Goal: Task Accomplishment & Management: Manage account settings

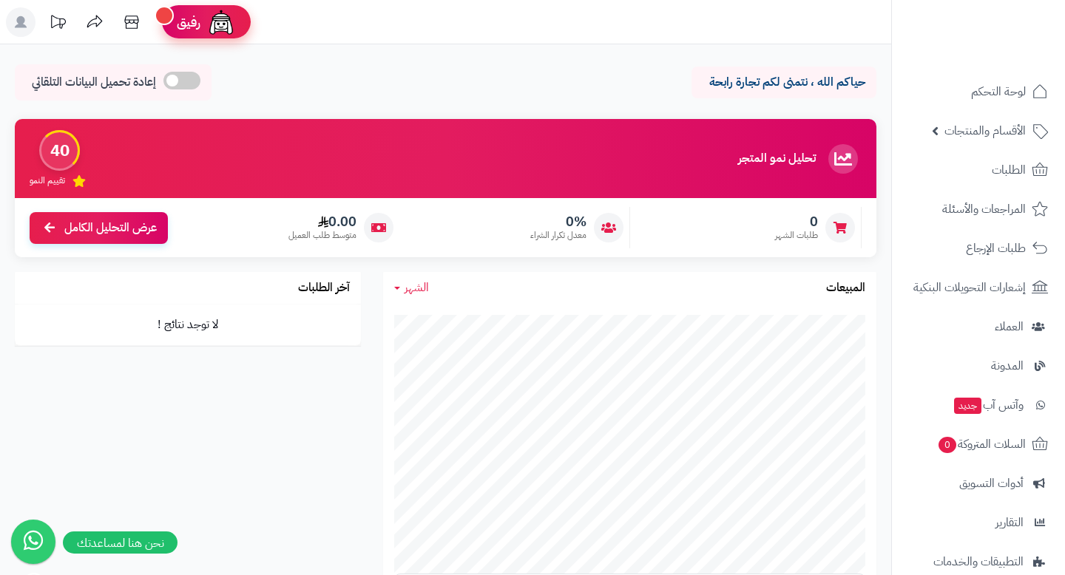
click at [189, 20] on span "رفيق" at bounding box center [189, 22] width 24 height 18
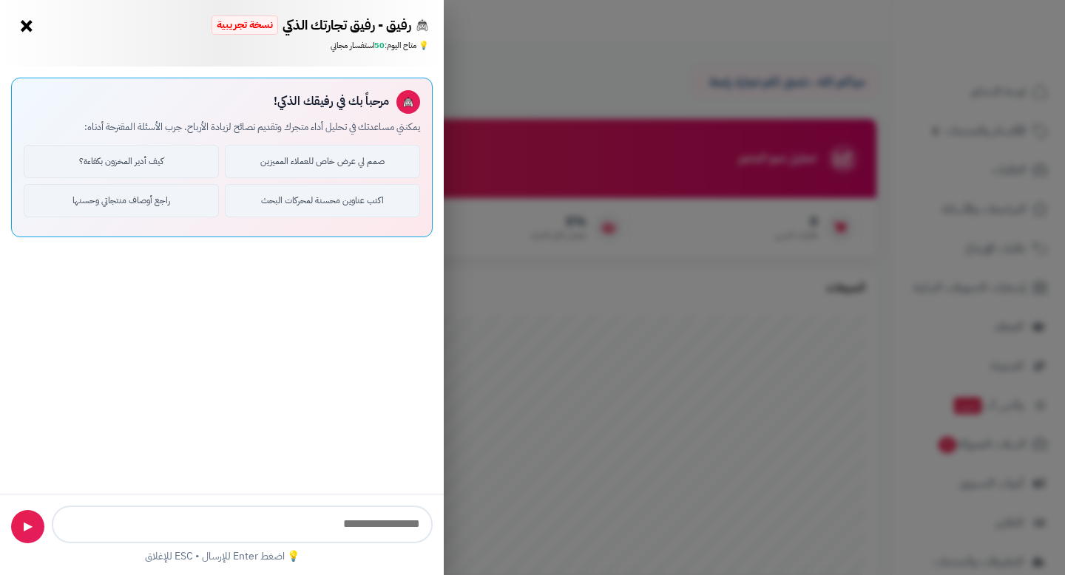
click at [33, 29] on button "×" at bounding box center [27, 26] width 24 height 24
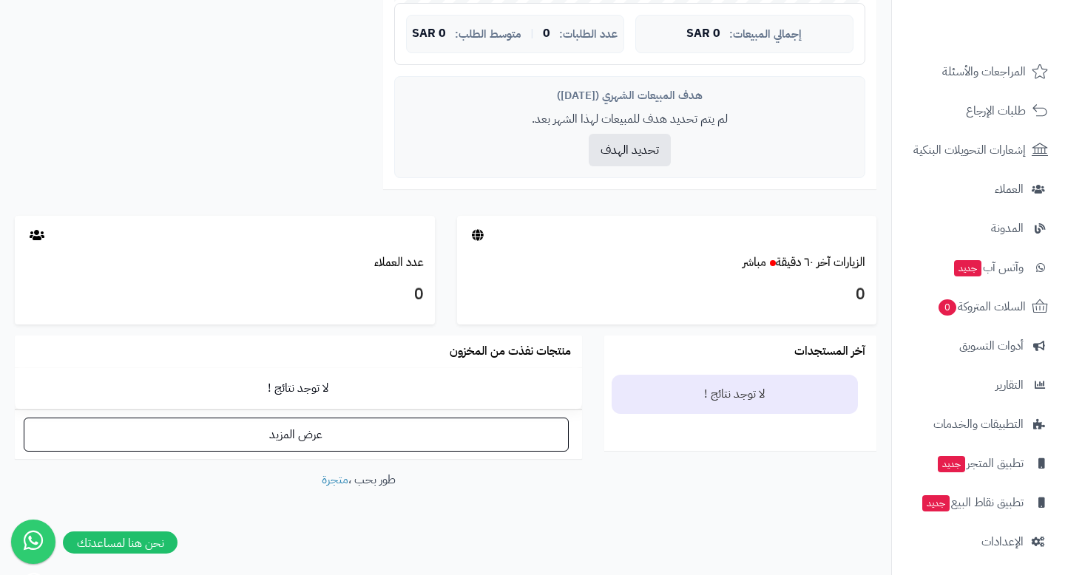
scroll to position [140, 0]
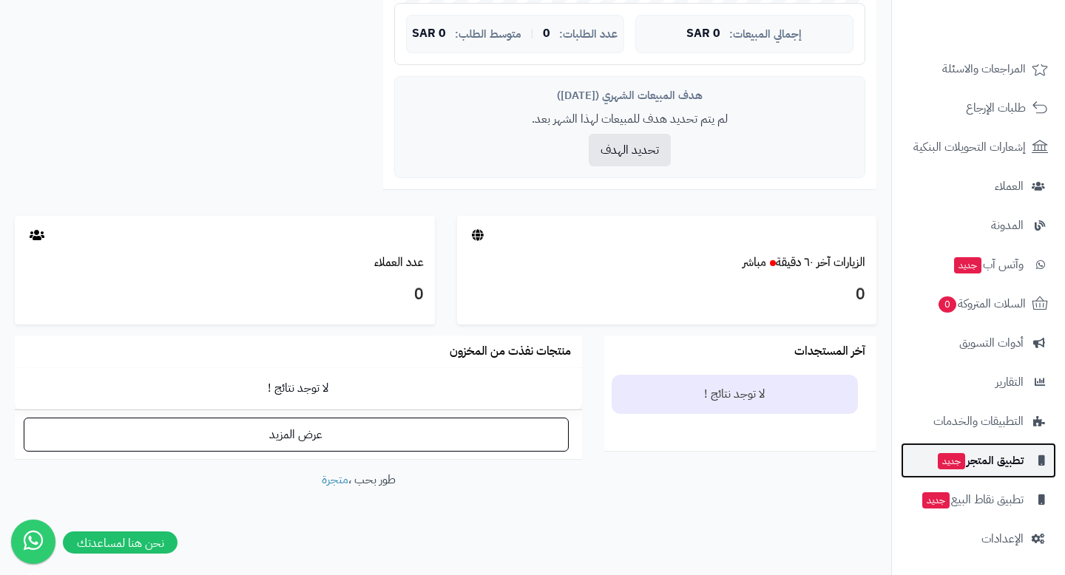
click at [974, 478] on link "تطبيق المتجر جديد" at bounding box center [978, 460] width 155 height 35
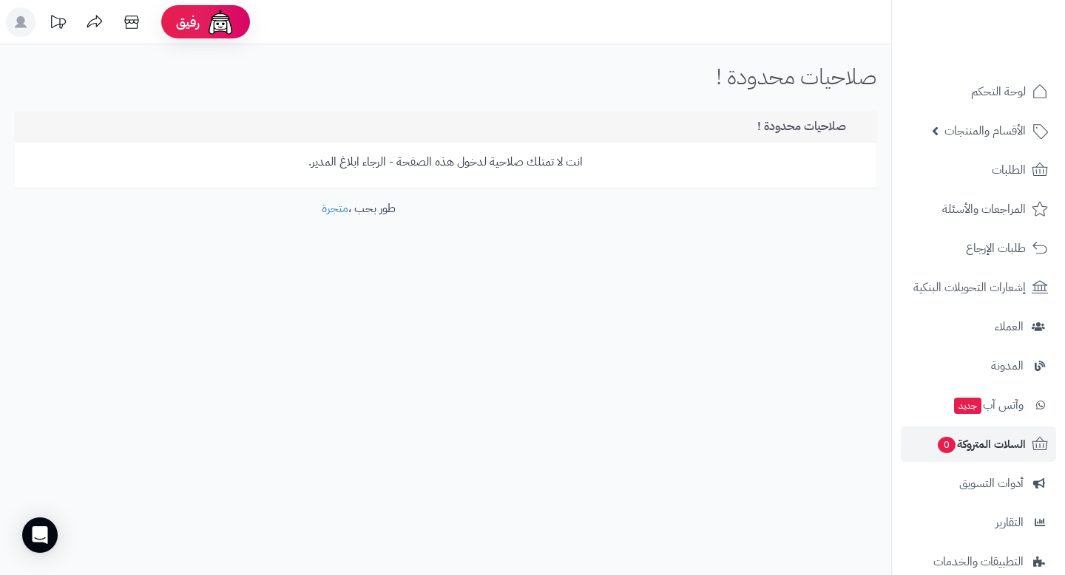
scroll to position [140, 0]
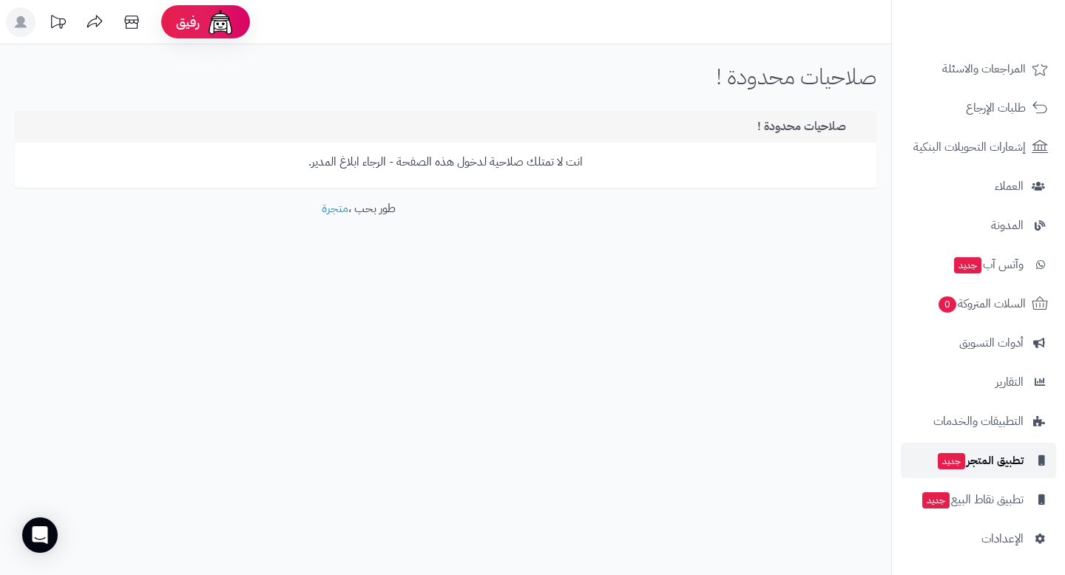
click at [991, 447] on link "تطبيق المتجر جديد" at bounding box center [978, 460] width 155 height 35
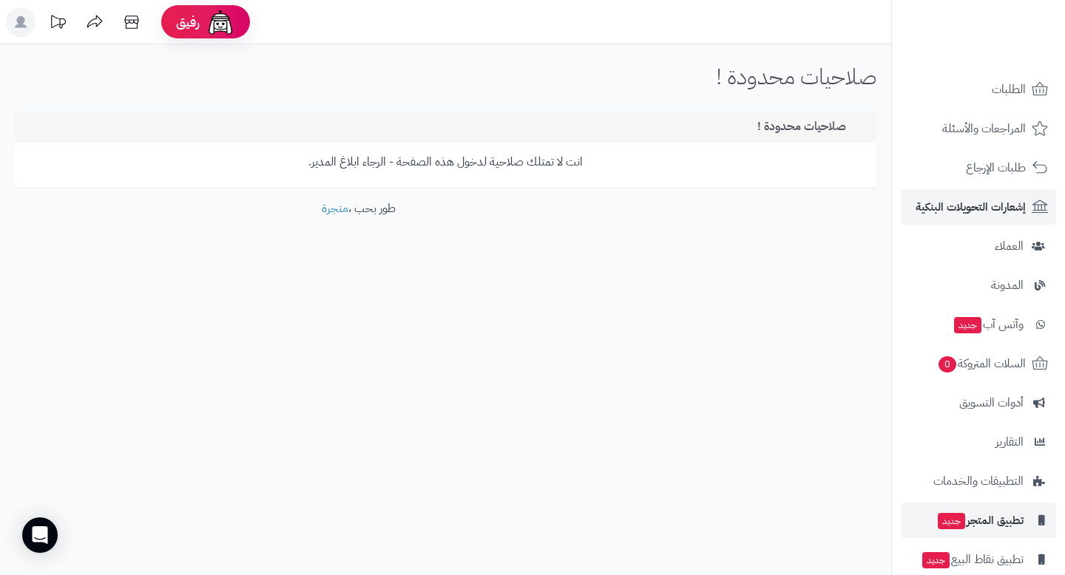
scroll to position [140, 0]
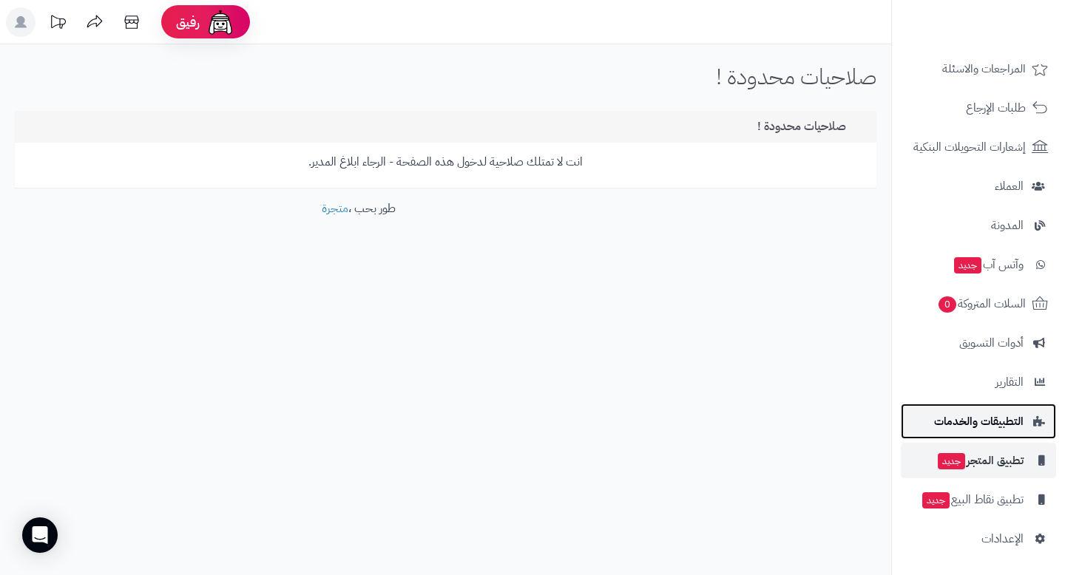
click at [1009, 427] on span "التطبيقات والخدمات" at bounding box center [978, 421] width 89 height 21
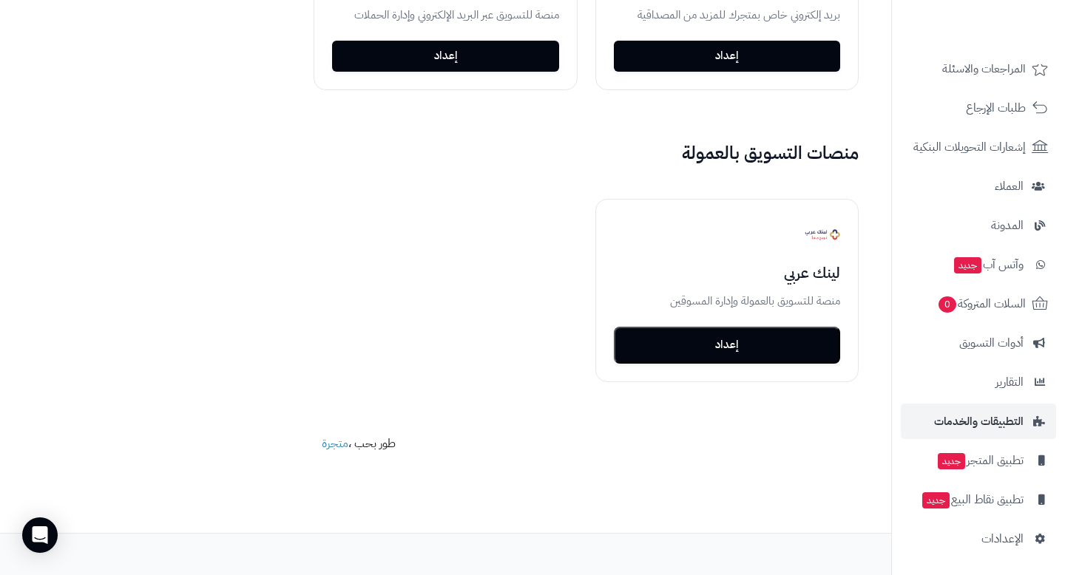
scroll to position [2834, 0]
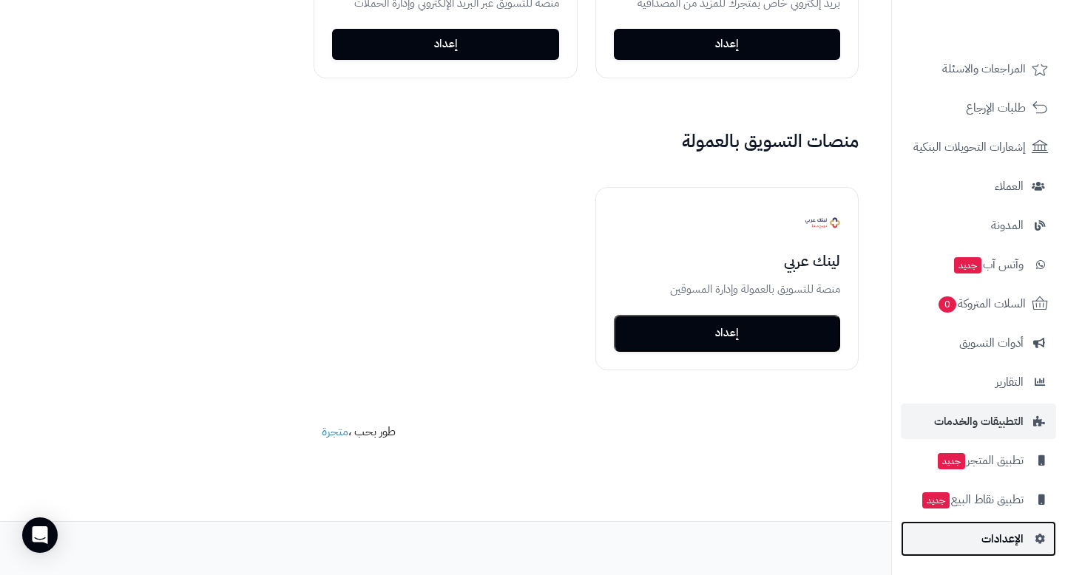
click at [995, 544] on span "الإعدادات" at bounding box center [1002, 539] width 42 height 21
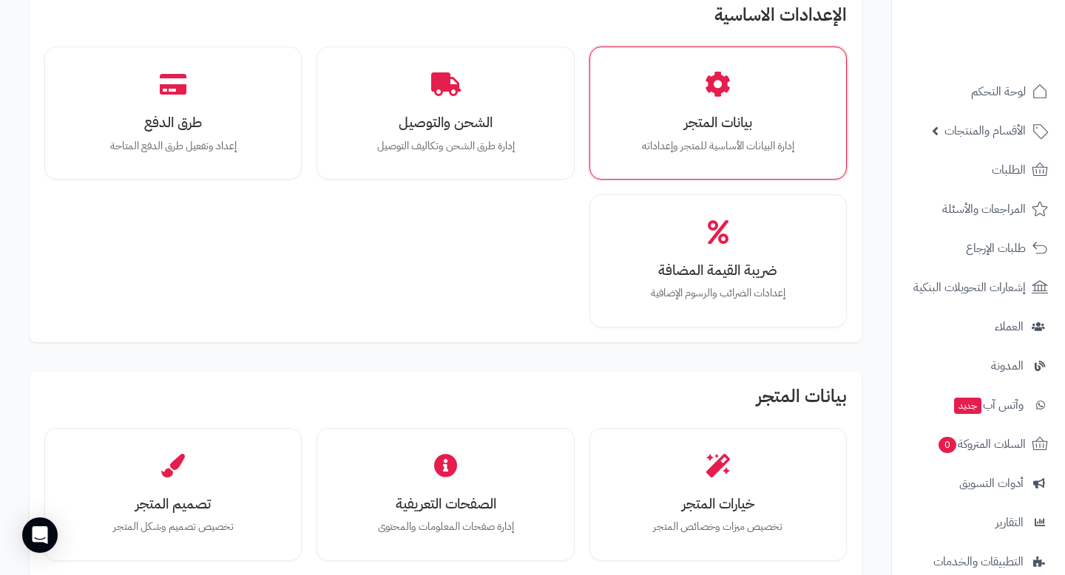
scroll to position [99, 0]
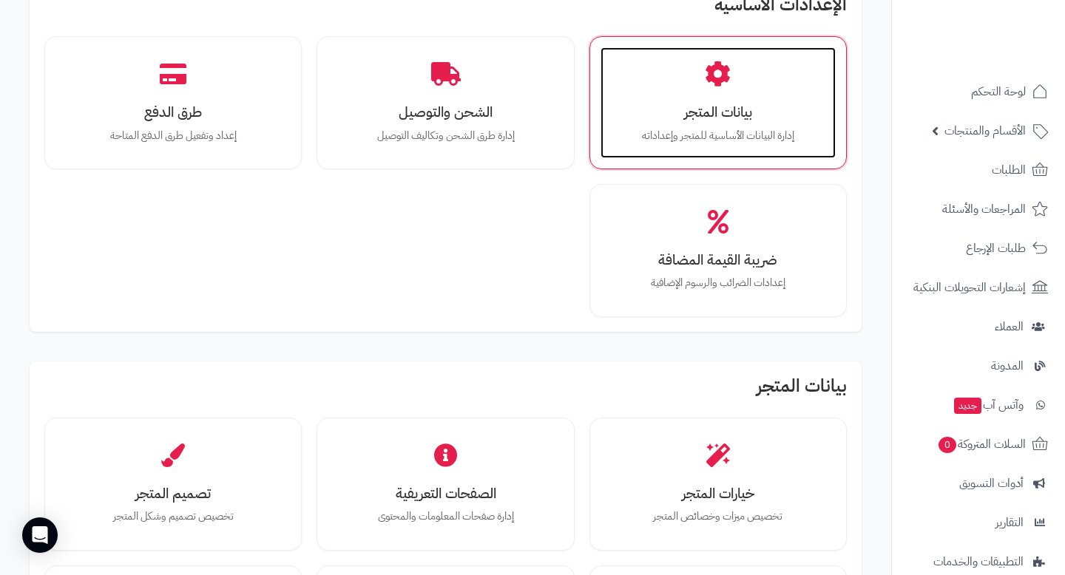
click at [713, 123] on div "بيانات المتجر إدارة البيانات الأساسية للمتجر وإعداداته" at bounding box center [717, 102] width 235 height 111
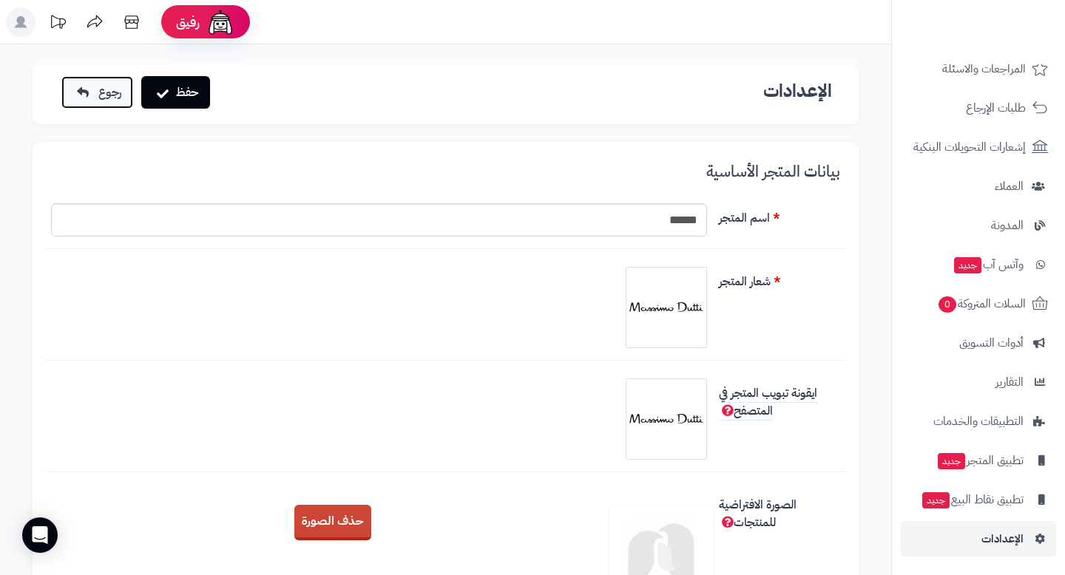
click at [99, 94] on span "رجوع" at bounding box center [109, 93] width 23 height 18
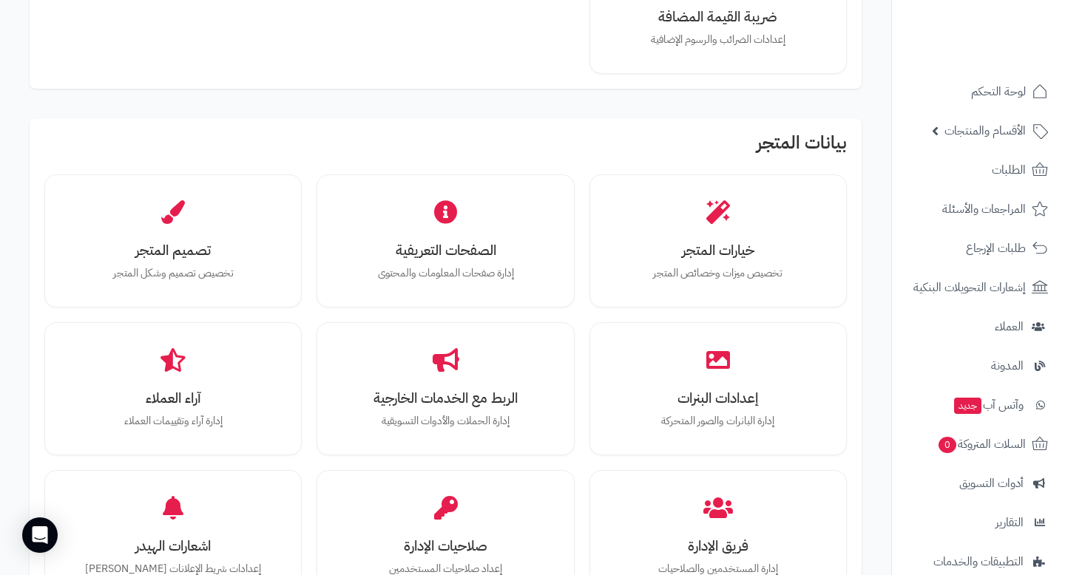
scroll to position [344, 0]
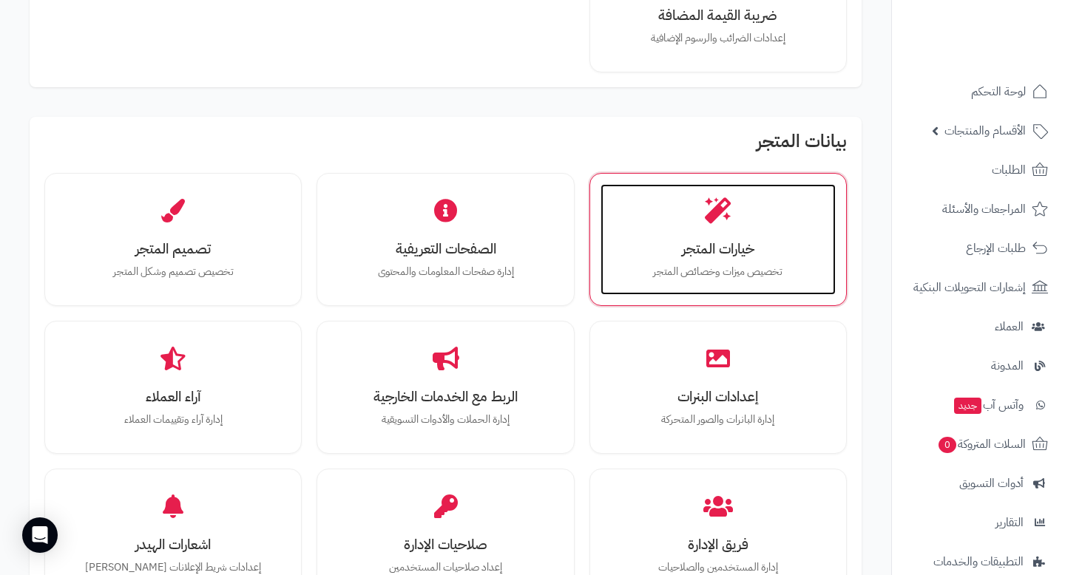
click at [670, 287] on div "خيارات المتجر تخصيص ميزات وخصائص المتجر" at bounding box center [717, 239] width 235 height 111
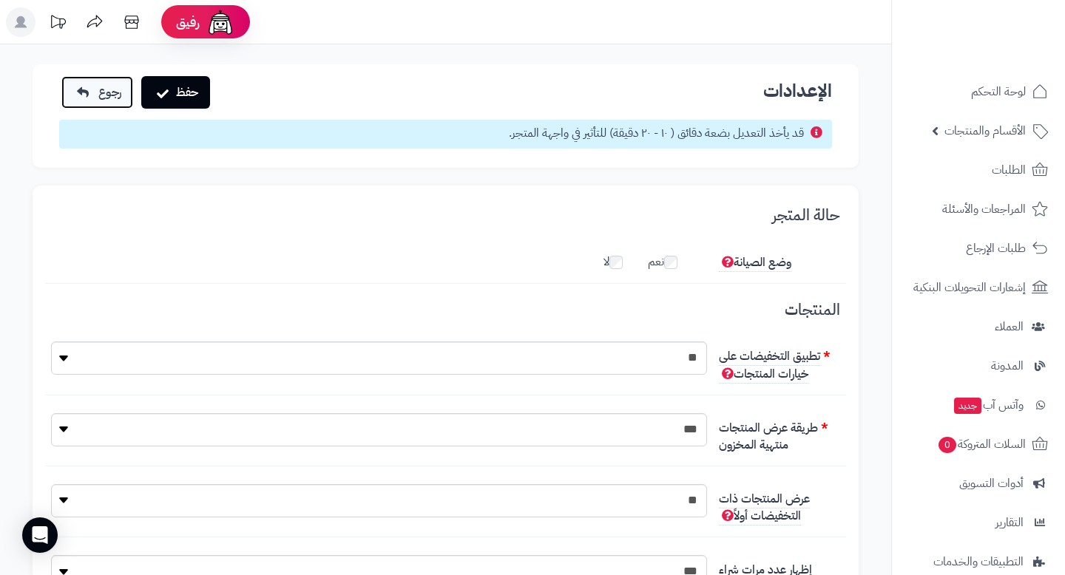
click at [119, 95] on span "رجوع" at bounding box center [109, 93] width 23 height 18
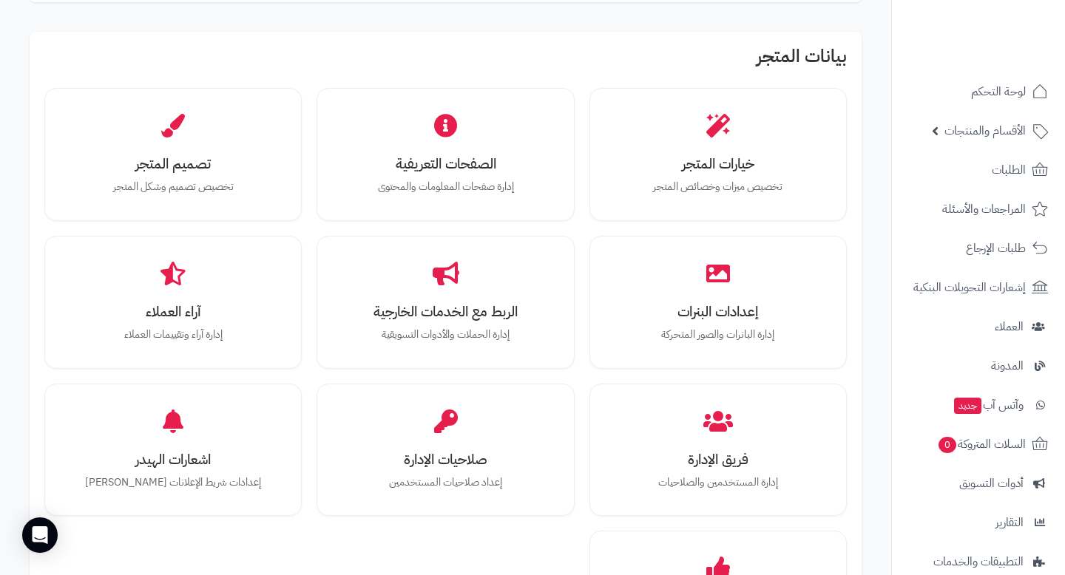
scroll to position [448, 0]
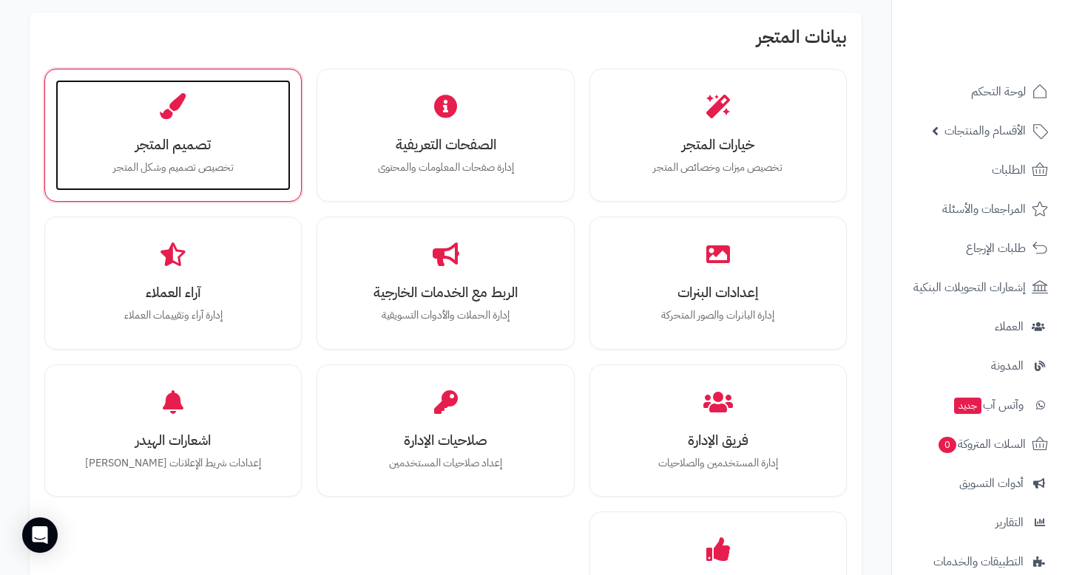
click at [262, 184] on div "تصميم المتجر تخصيص تصميم وشكل المتجر" at bounding box center [172, 135] width 235 height 111
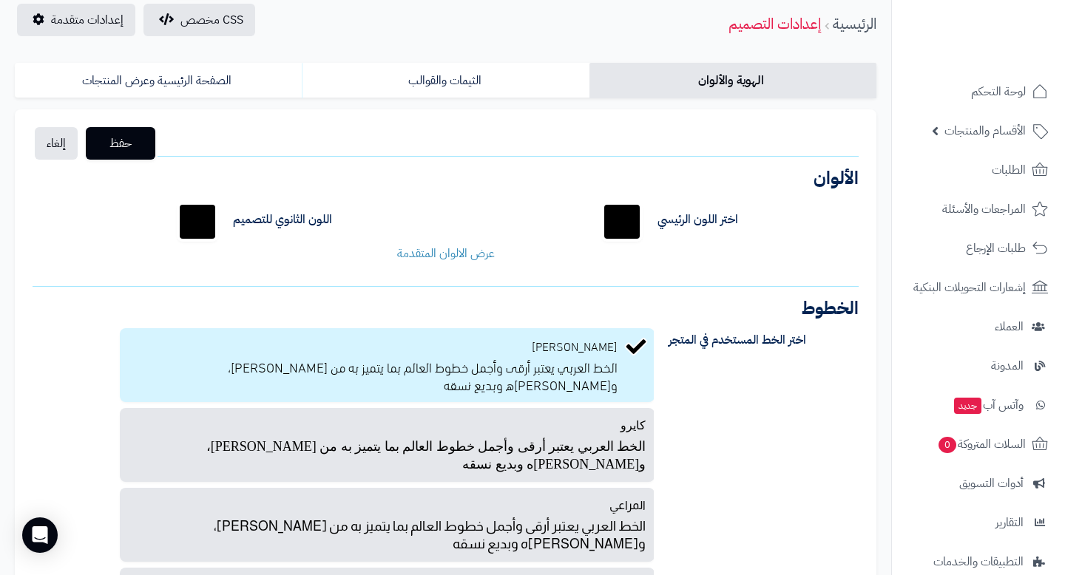
scroll to position [55, 0]
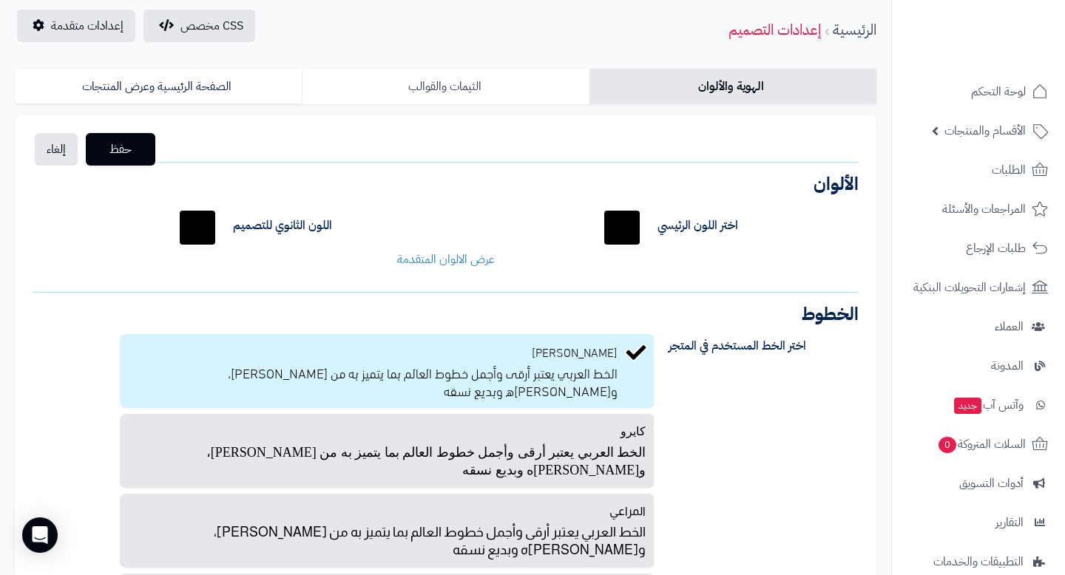
click at [548, 89] on link "الثيمات والقوالب" at bounding box center [445, 86] width 287 height 35
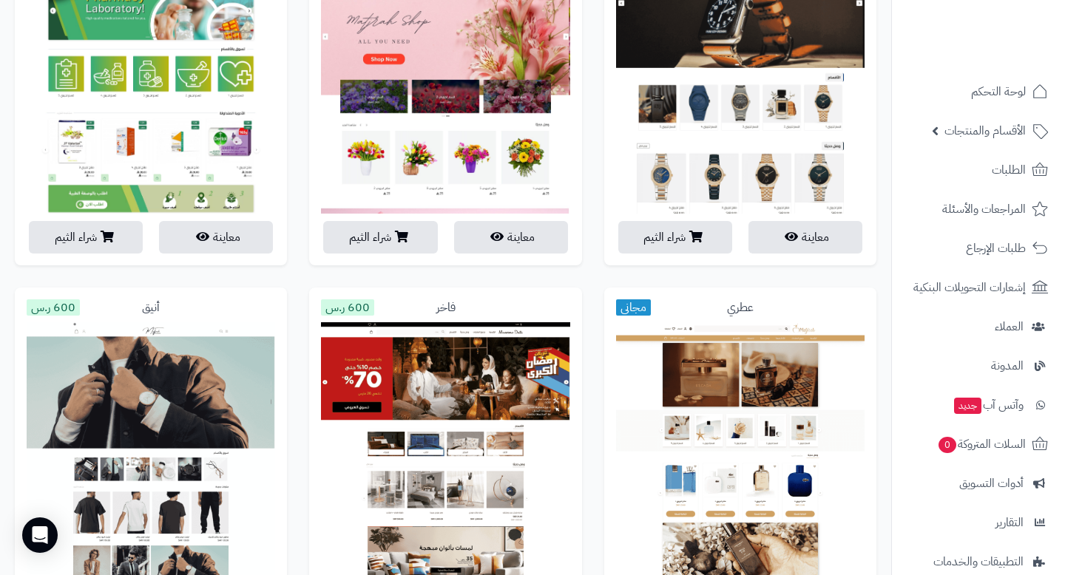
scroll to position [0, 0]
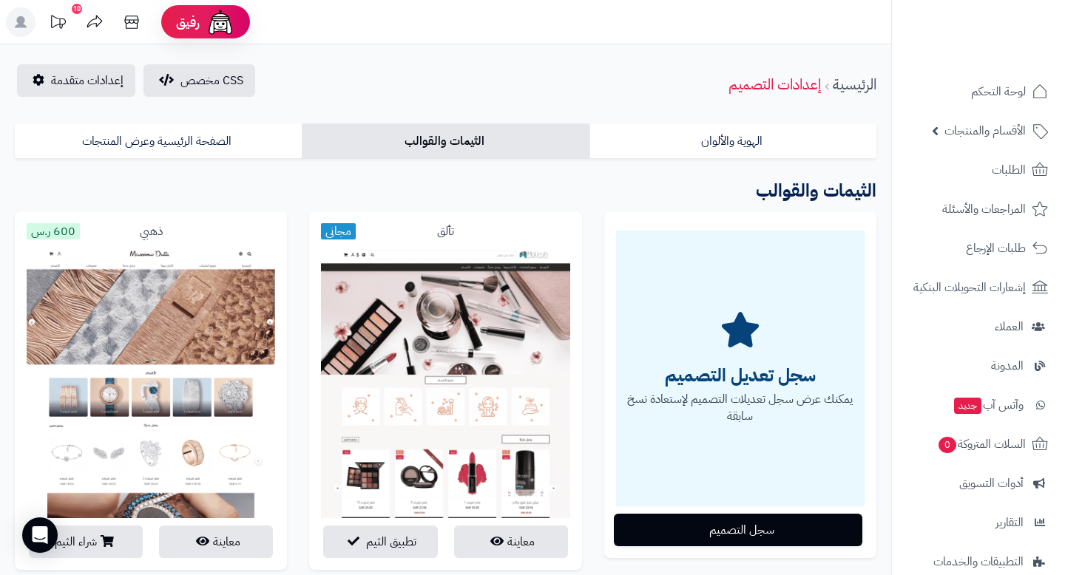
click at [62, 27] on icon at bounding box center [58, 22] width 30 height 30
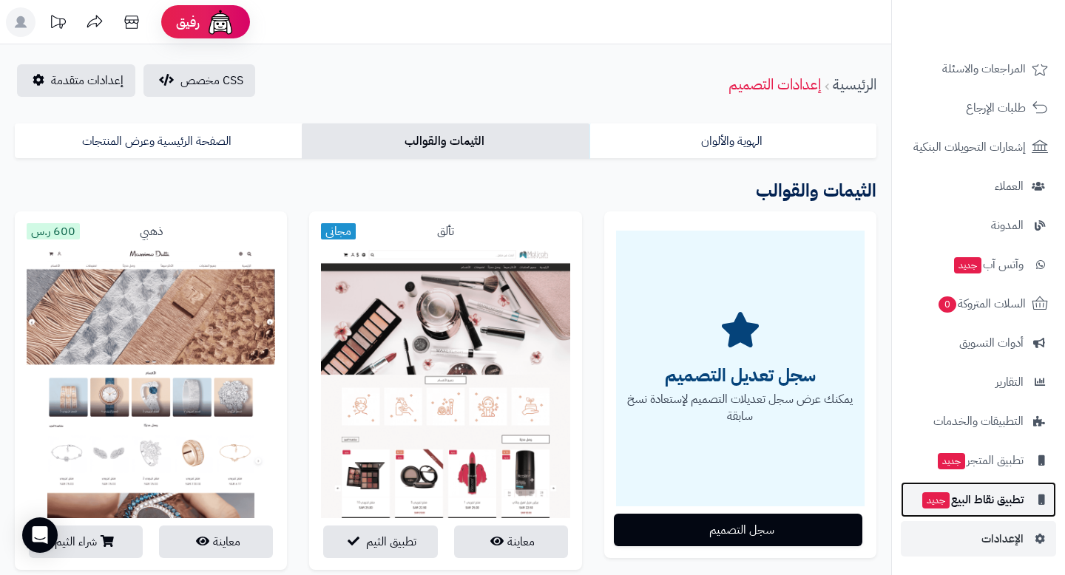
click at [999, 504] on span "تطبيق نقاط البيع جديد" at bounding box center [972, 499] width 103 height 21
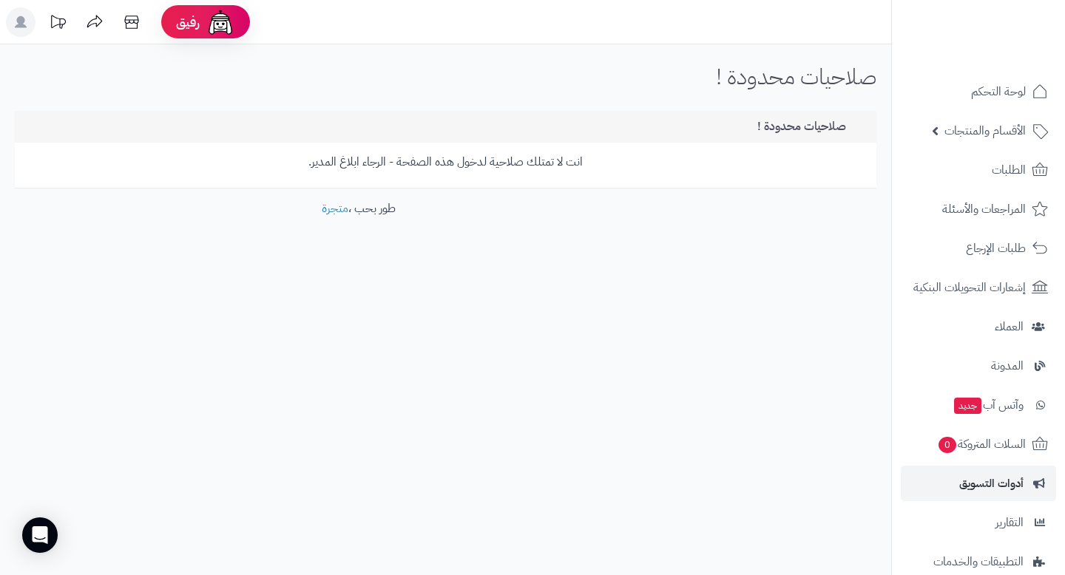
scroll to position [140, 0]
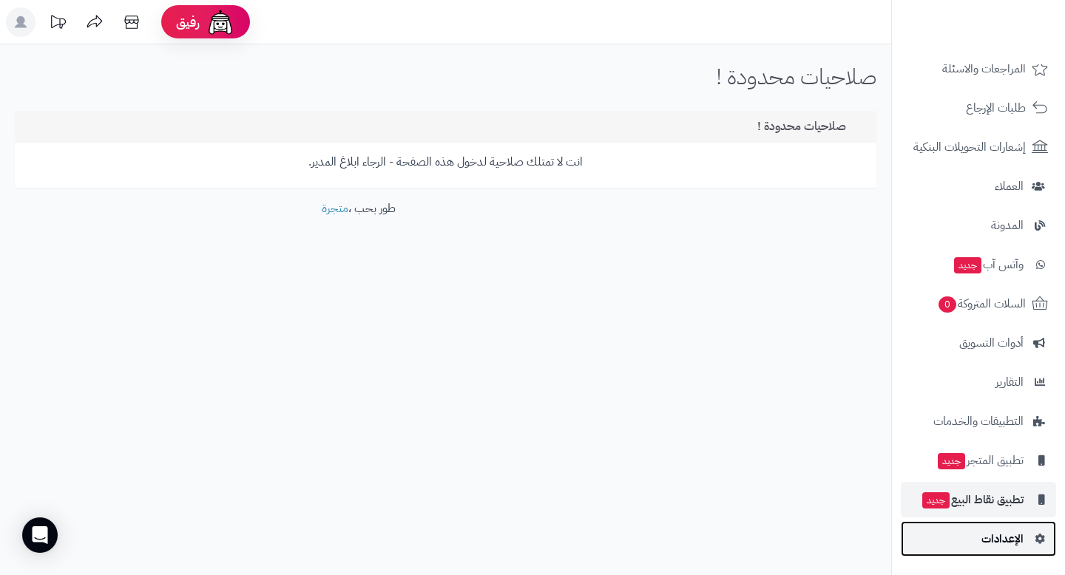
click at [991, 547] on span "الإعدادات" at bounding box center [1002, 539] width 42 height 21
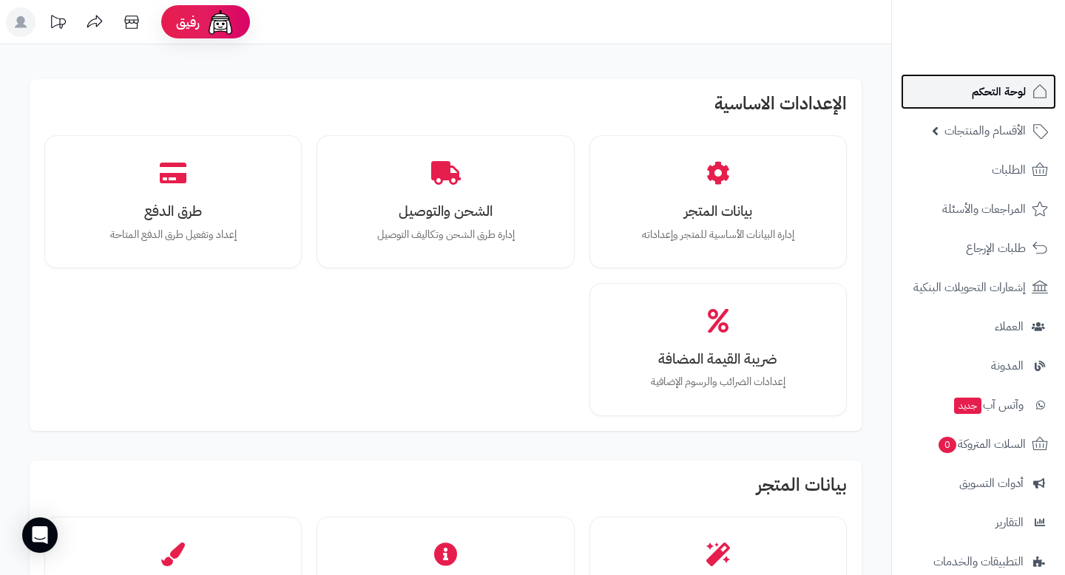
click at [989, 95] on span "لوحة التحكم" at bounding box center [999, 91] width 54 height 21
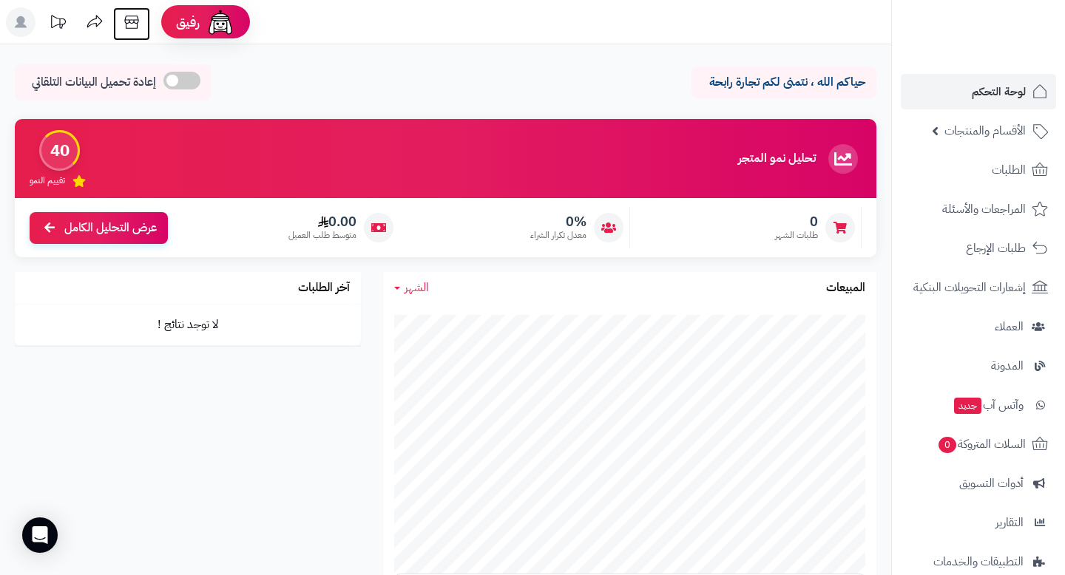
click at [136, 29] on icon at bounding box center [132, 22] width 30 height 30
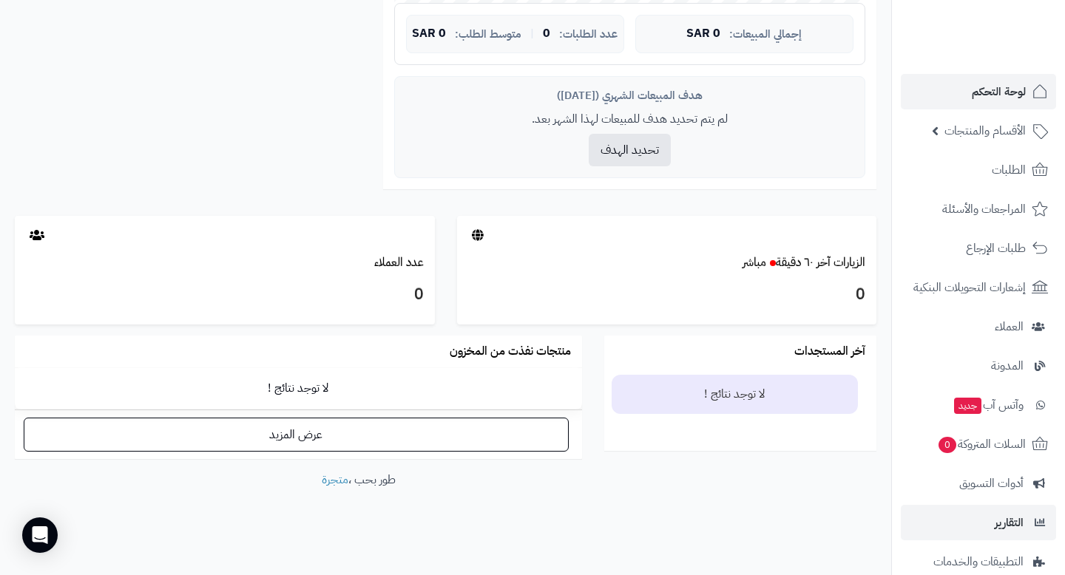
scroll to position [140, 0]
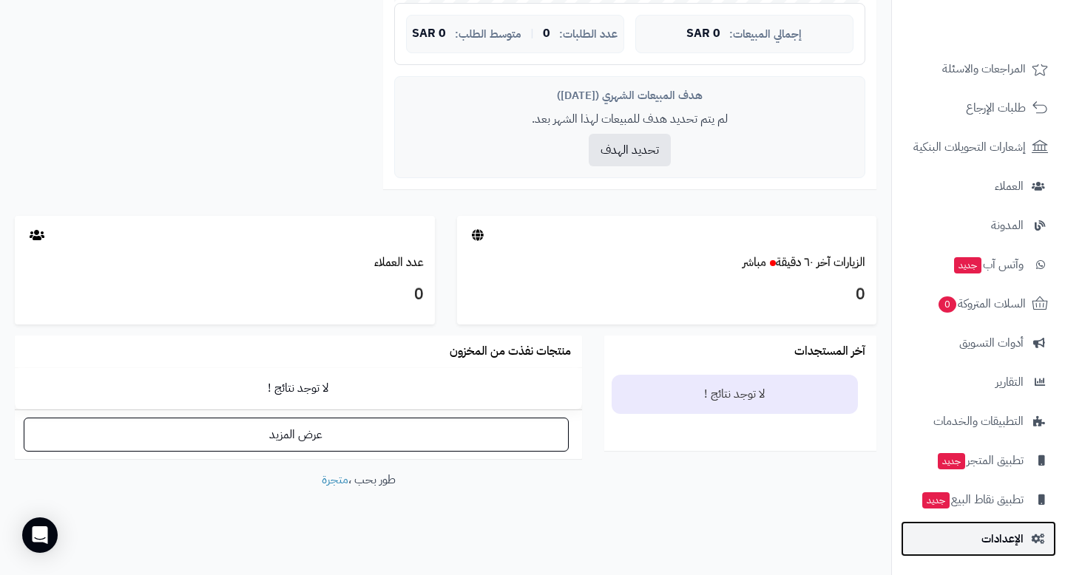
click at [989, 545] on span "الإعدادات" at bounding box center [1002, 539] width 42 height 21
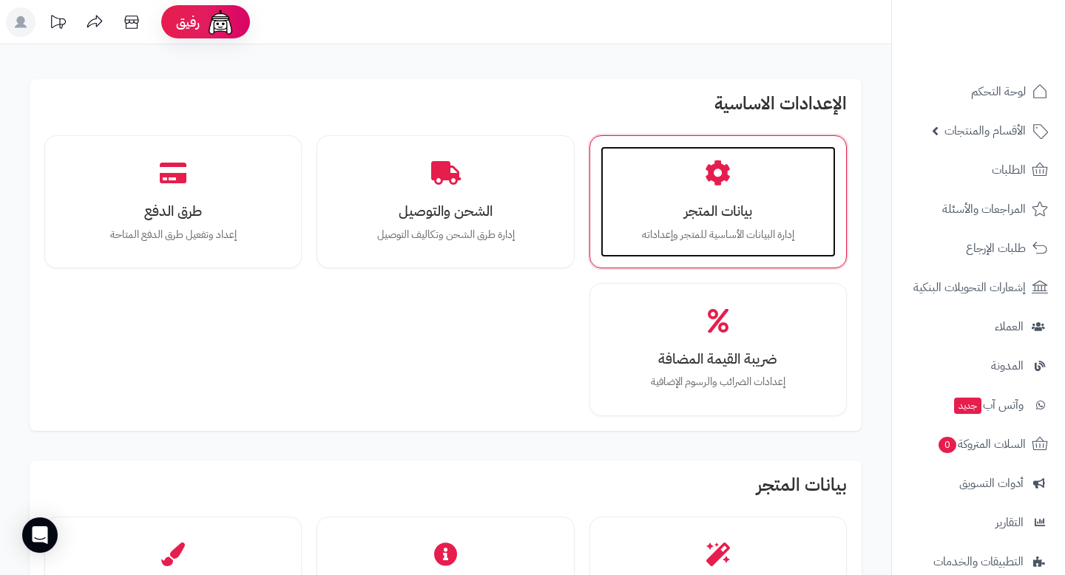
click at [682, 190] on div "بيانات المتجر إدارة البيانات الأساسية للمتجر وإعداداته" at bounding box center [717, 201] width 235 height 111
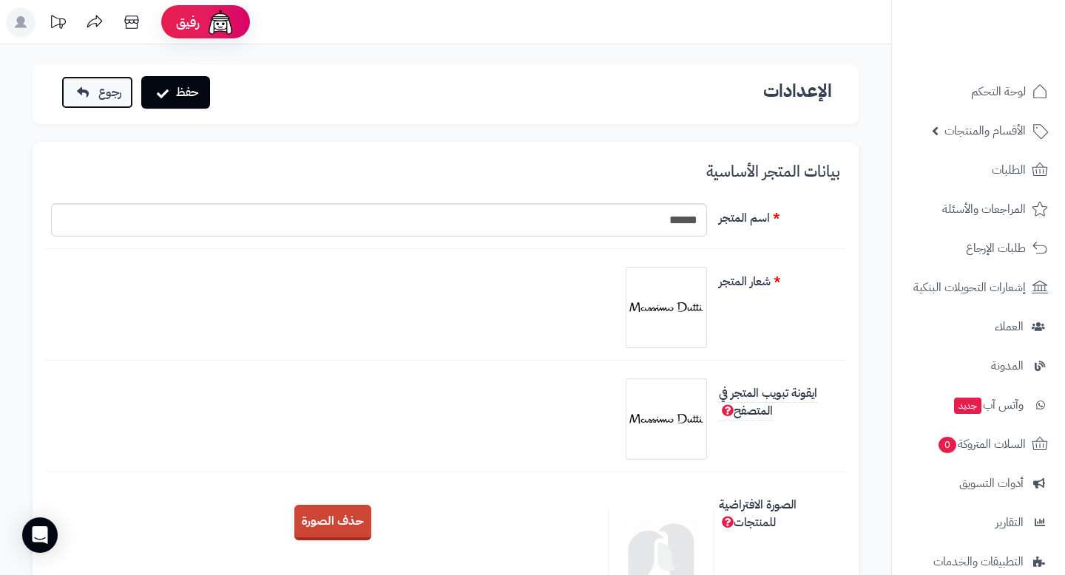
click at [123, 94] on link "رجوع" at bounding box center [97, 92] width 72 height 33
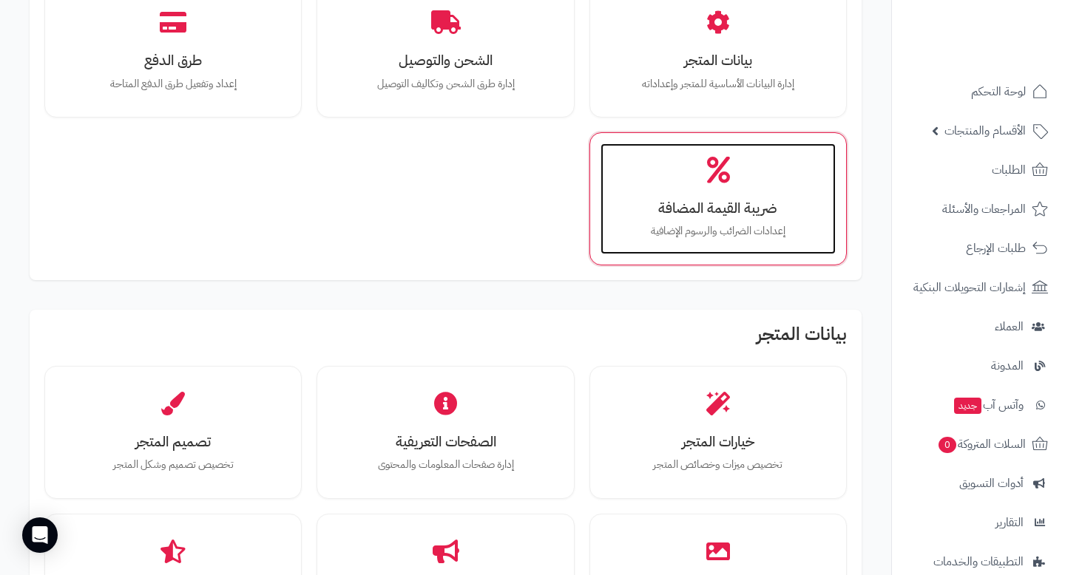
scroll to position [152, 0]
click at [727, 245] on div "ضريبة القيمة المضافة إعدادات الضرائب والرسوم الإضافية" at bounding box center [717, 198] width 235 height 111
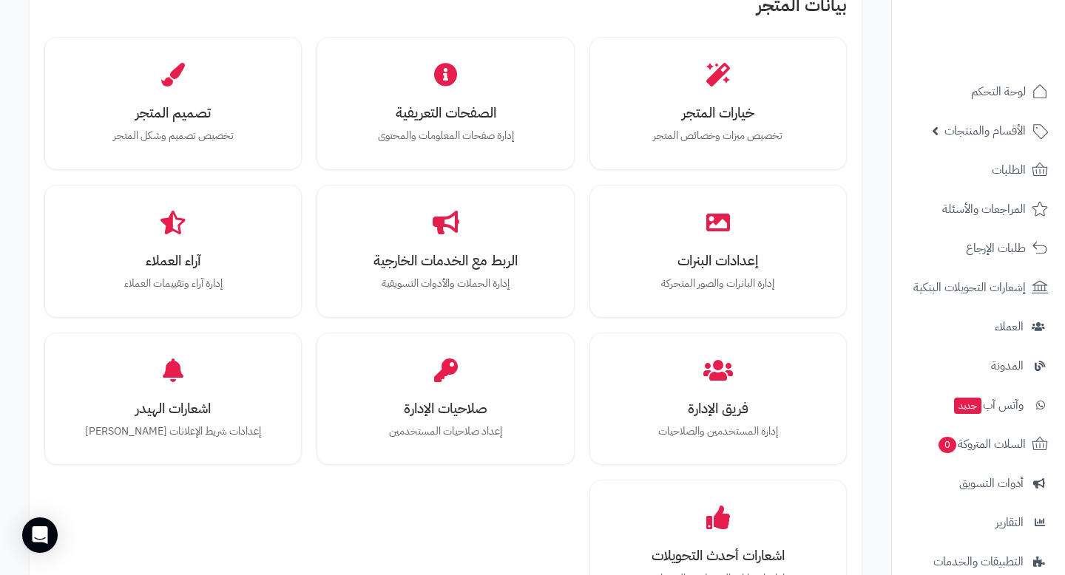
scroll to position [481, 0]
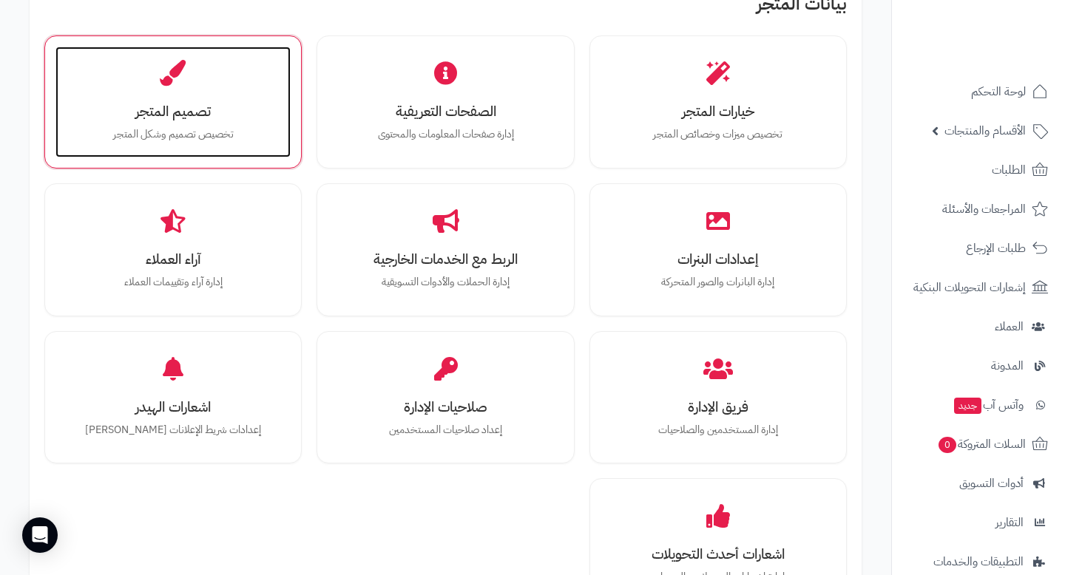
click at [203, 127] on p "تخصيص تصميم وشكل المتجر" at bounding box center [173, 134] width 206 height 16
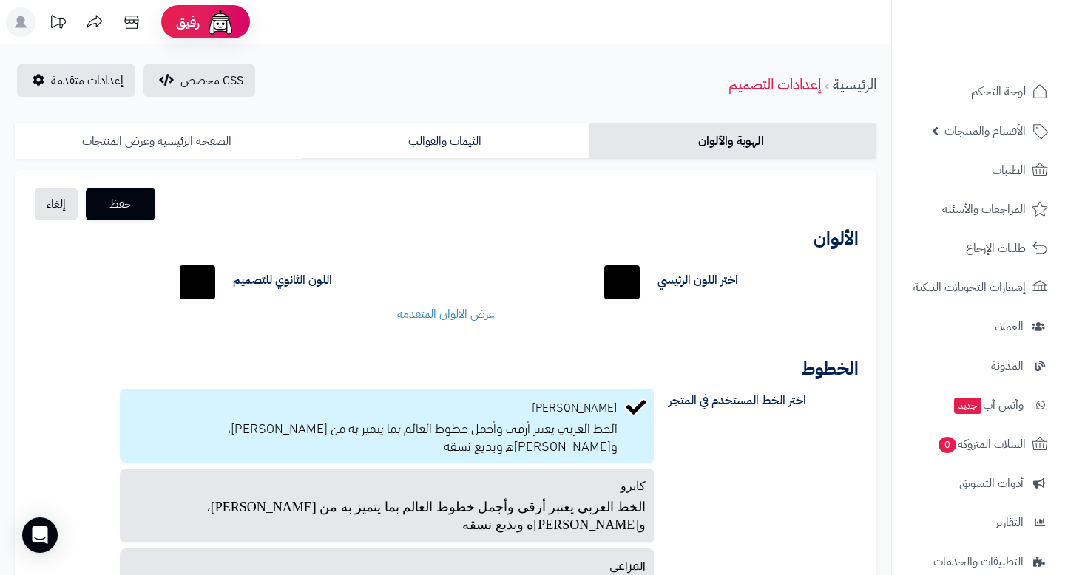
click at [237, 155] on link "الصفحة الرئيسية وعرض المنتجات" at bounding box center [158, 140] width 287 height 35
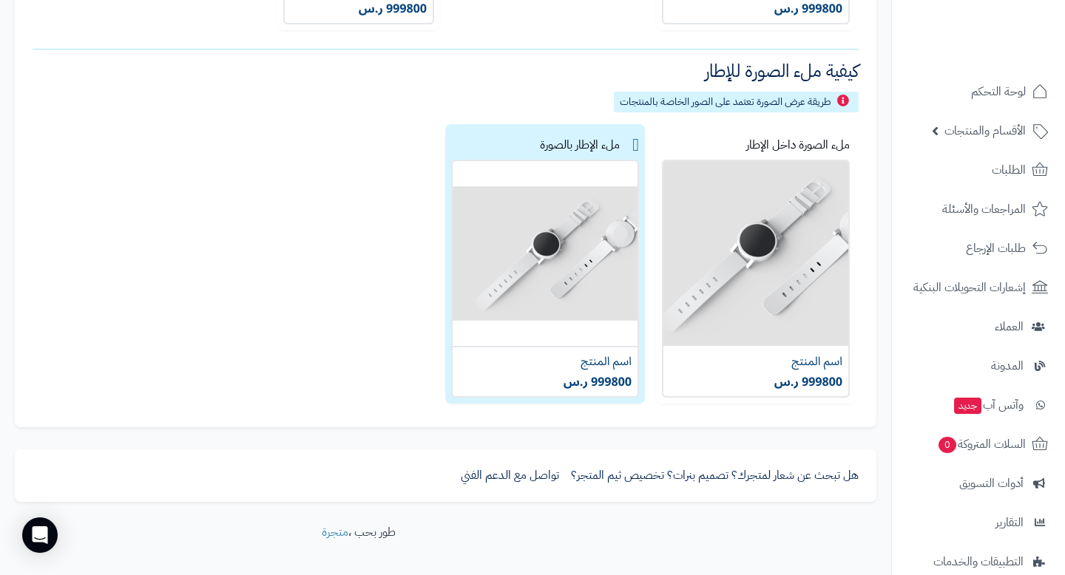
scroll to position [859, 0]
